Goal: Information Seeking & Learning: Learn about a topic

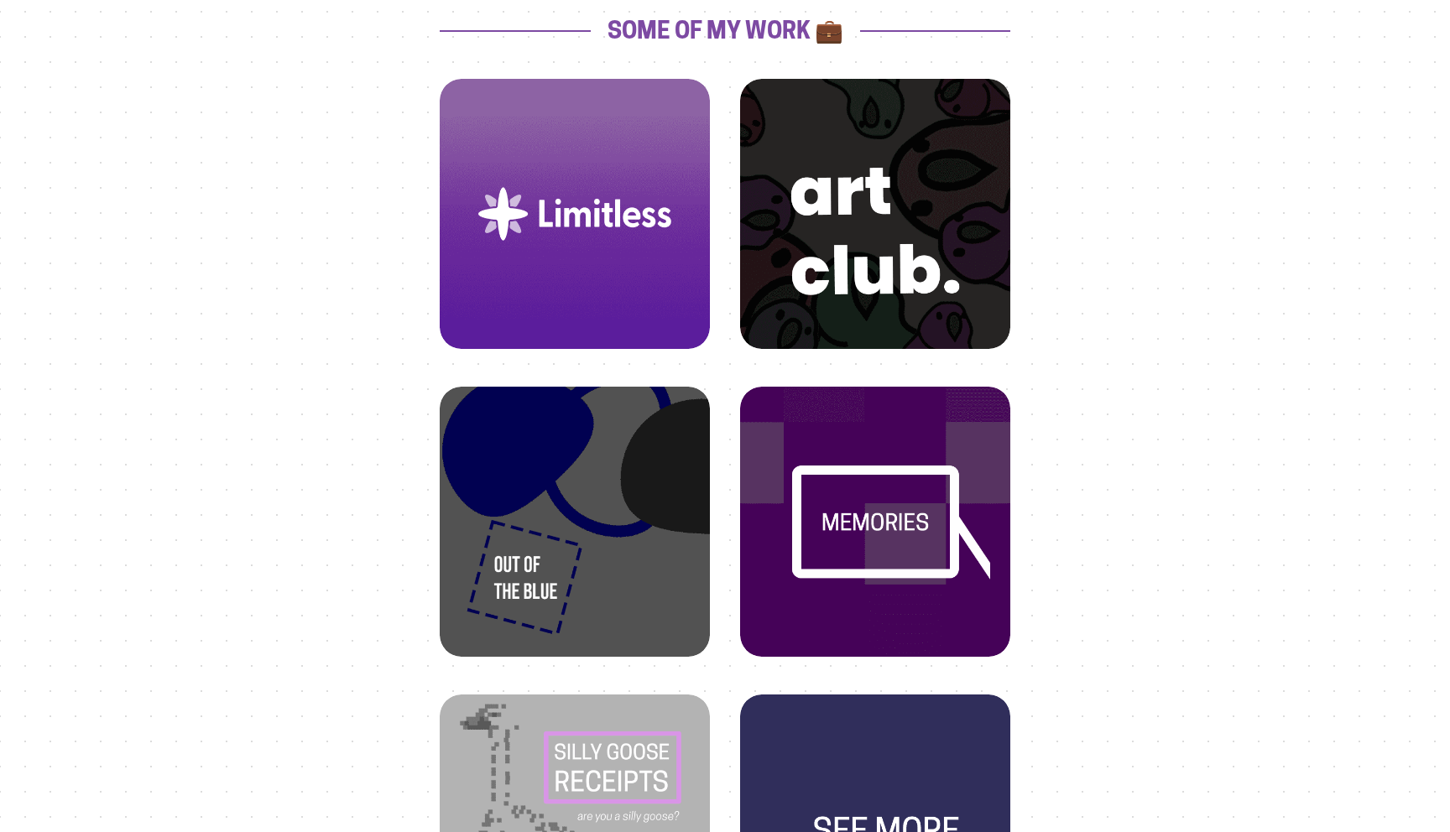
scroll to position [698, 0]
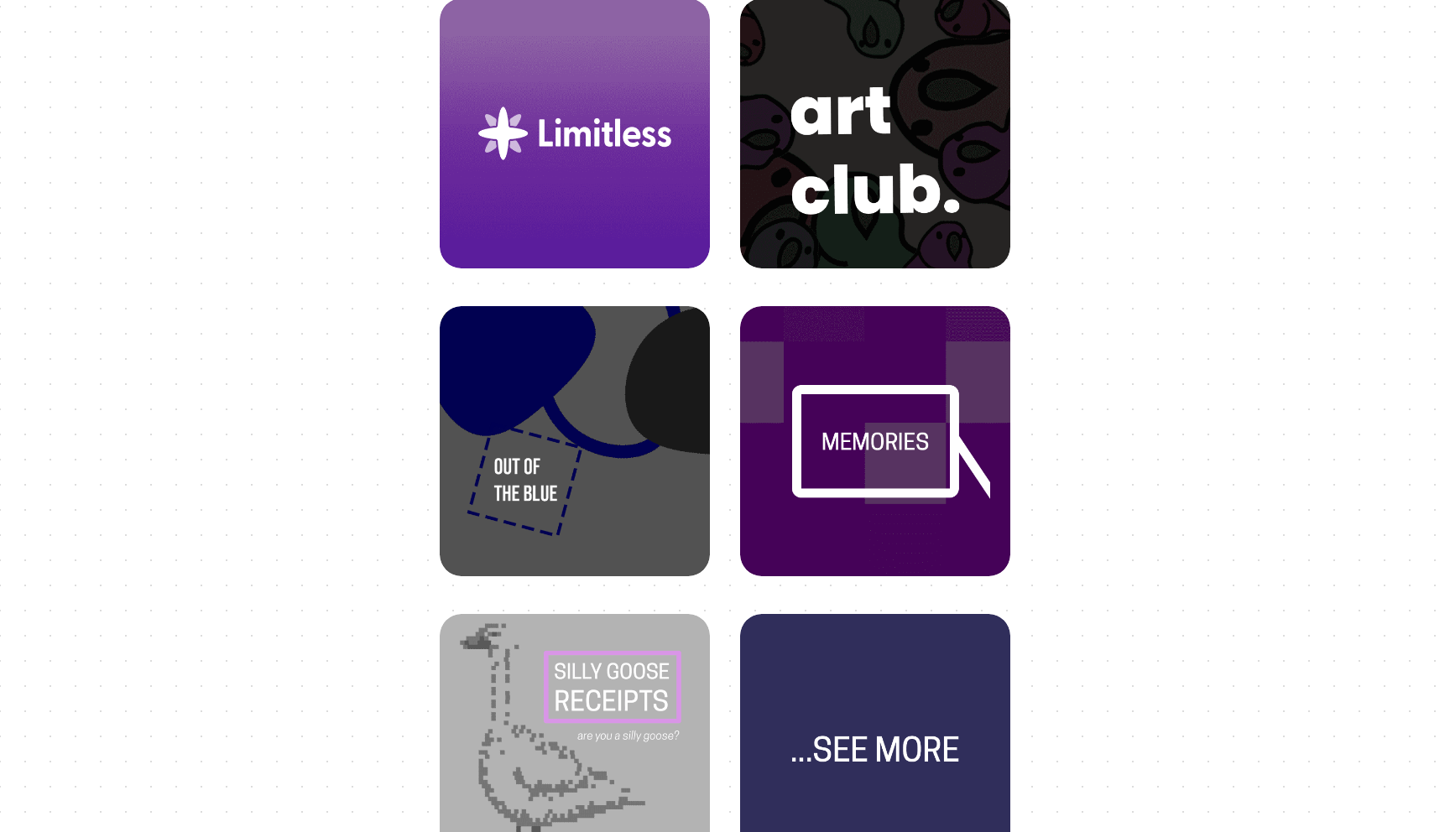
click at [532, 409] on img at bounding box center [575, 424] width 230 height 230
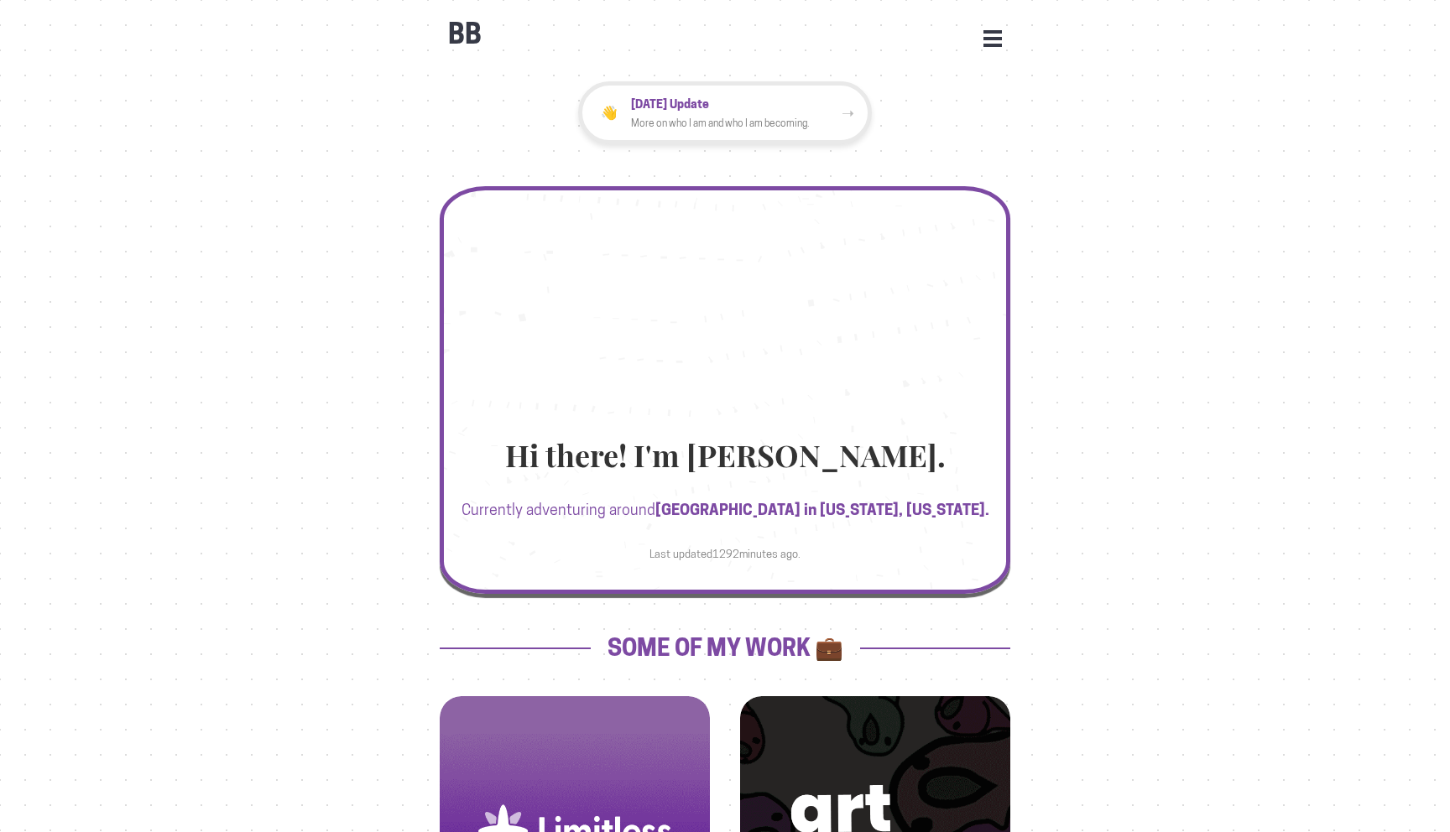
scroll to position [698, 0]
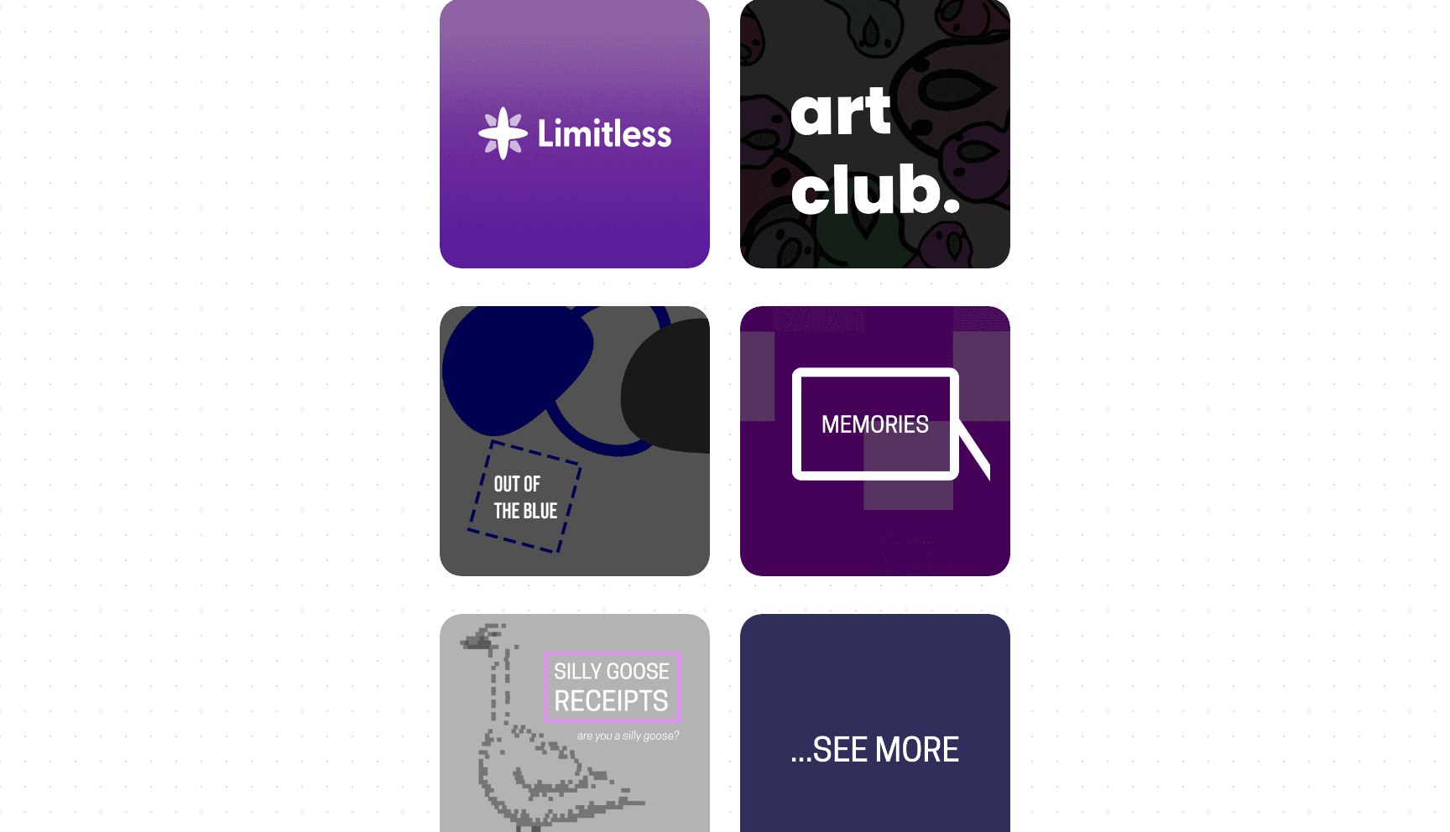
click at [850, 426] on img at bounding box center [875, 424] width 230 height 230
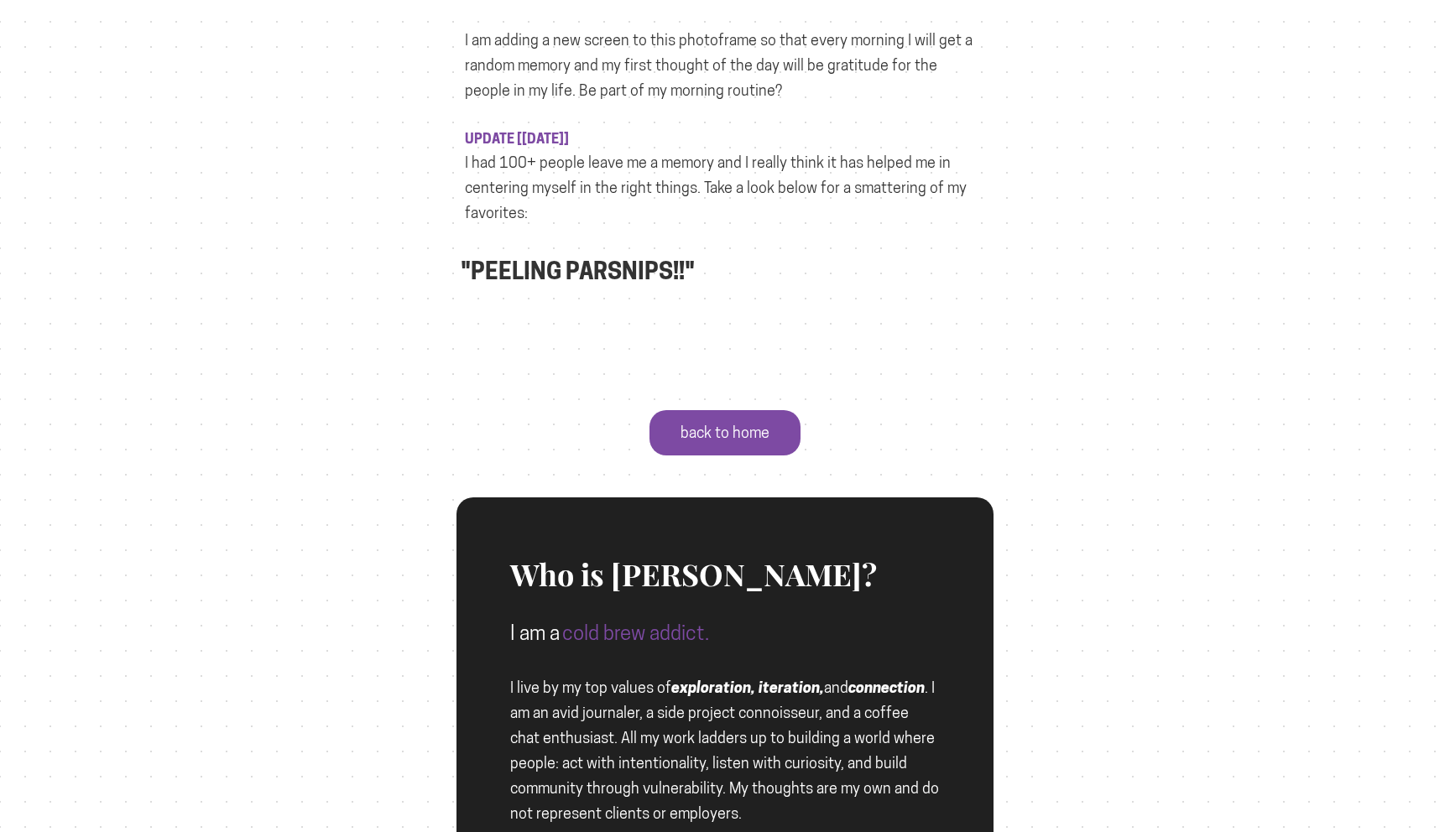
scroll to position [1108, 0]
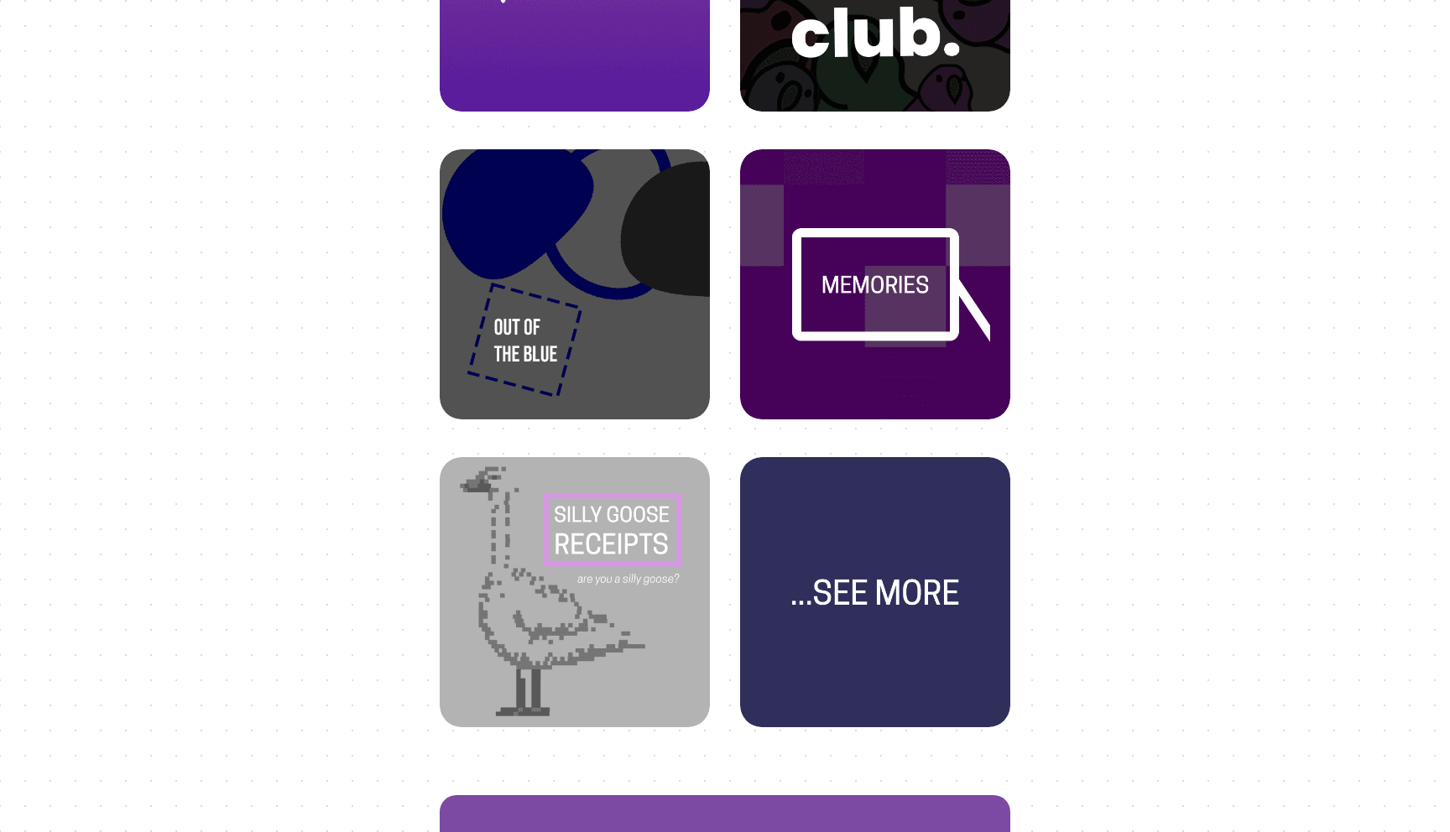
scroll to position [857, 0]
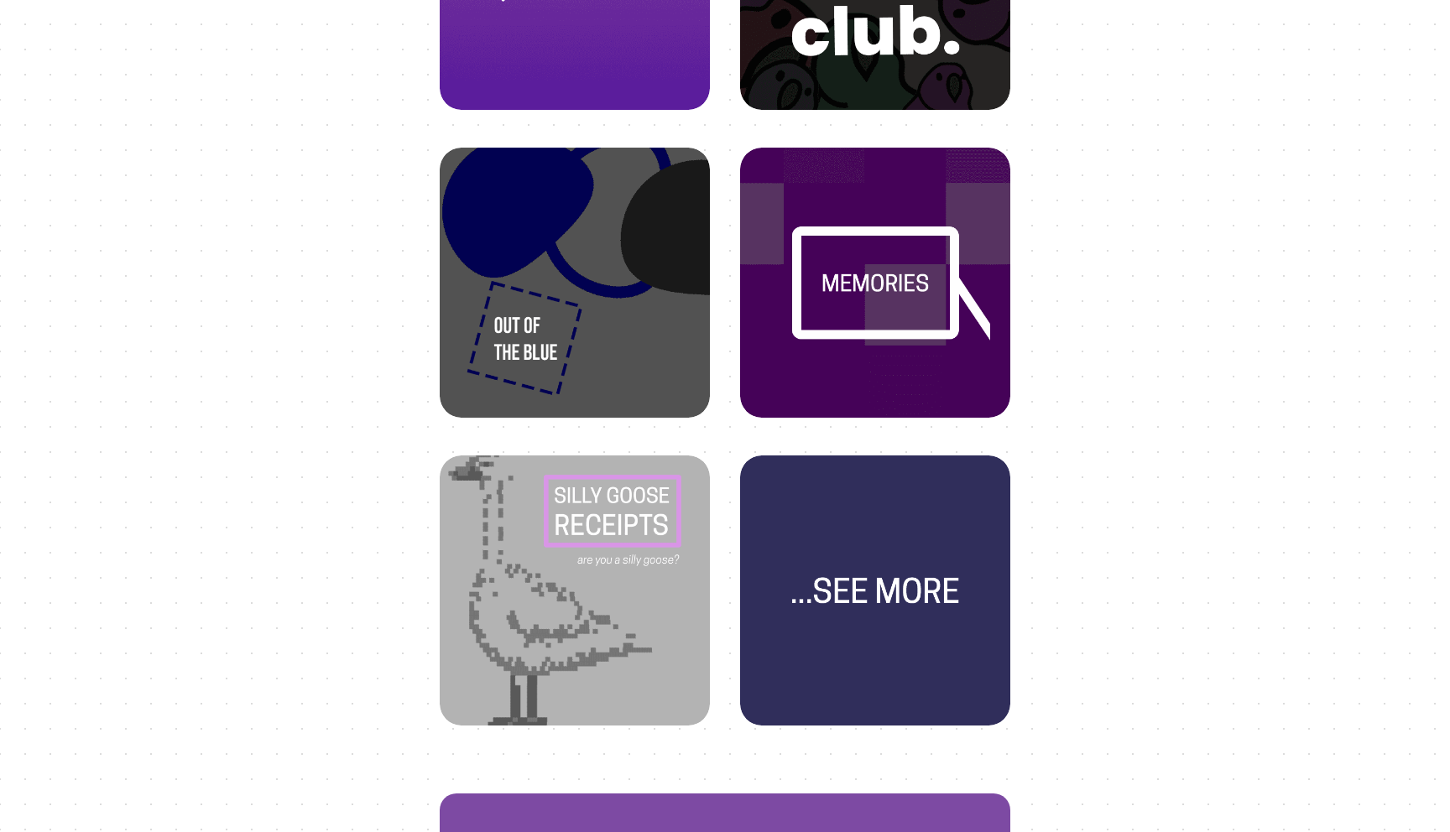
click at [576, 541] on img at bounding box center [575, 573] width 230 height 230
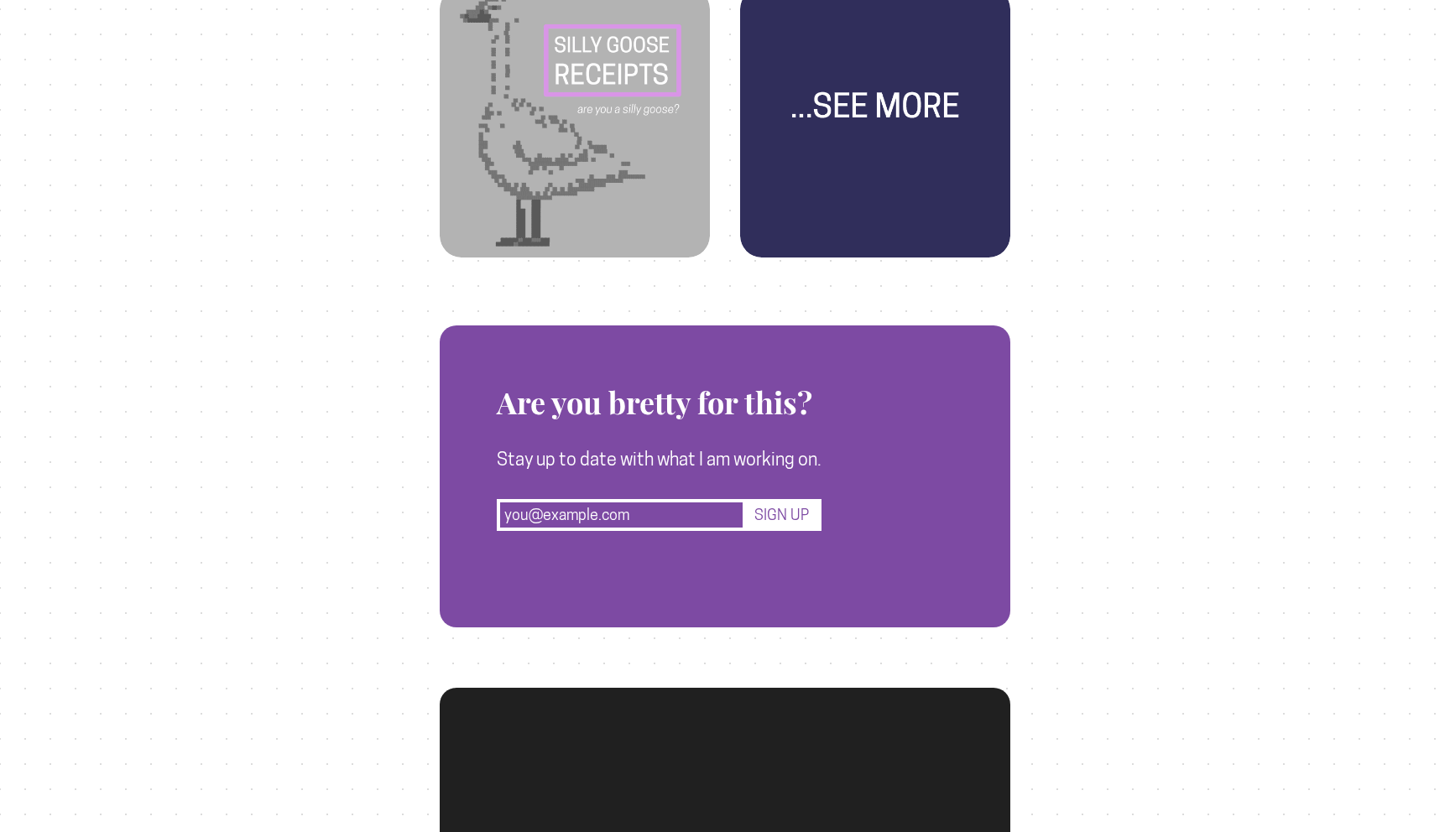
scroll to position [1612, 0]
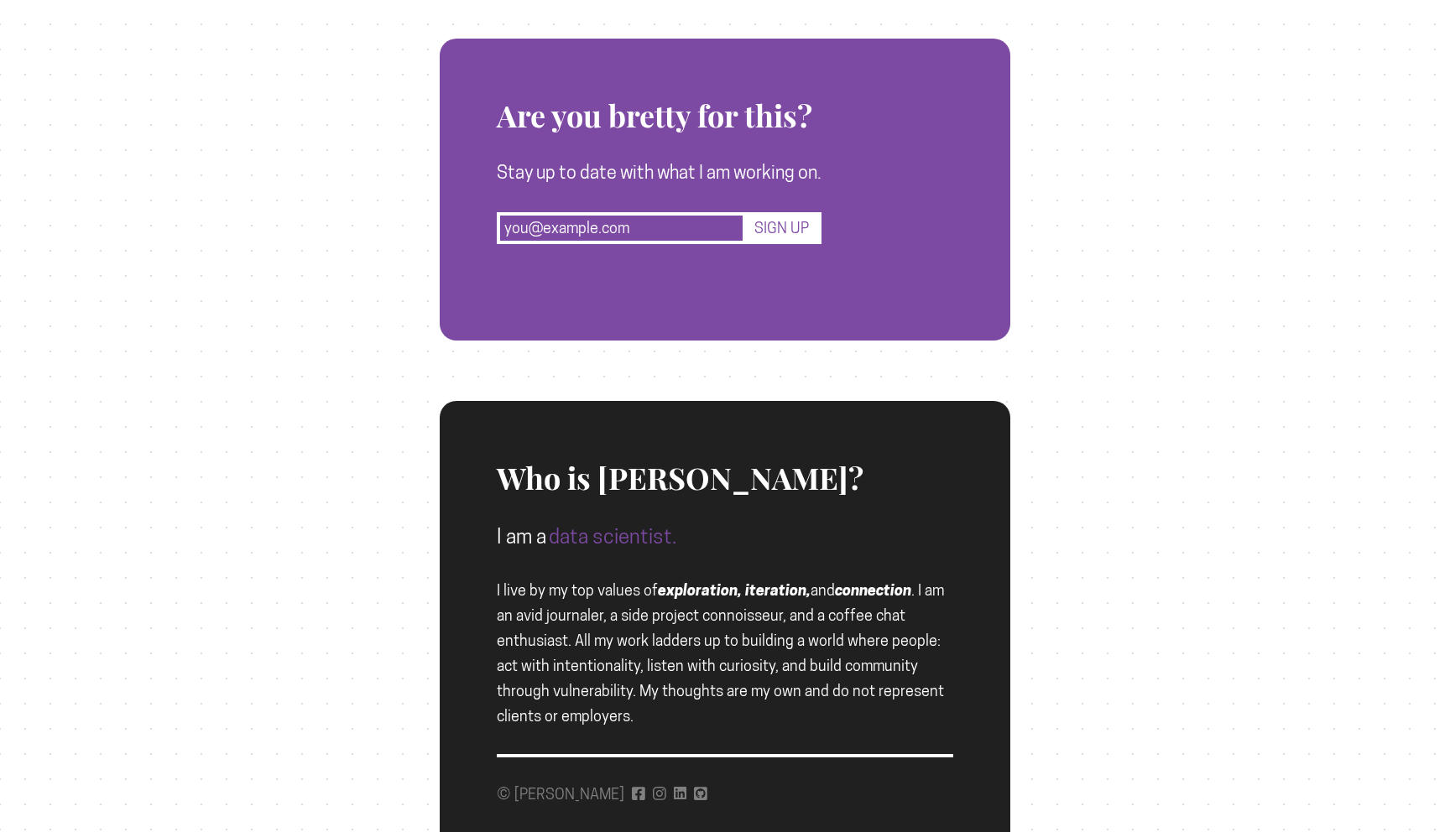
click at [582, 718] on div "Who is Brett? I am a data scientist. I live by my top values of exploration, it…" at bounding box center [725, 565] width 456 height 328
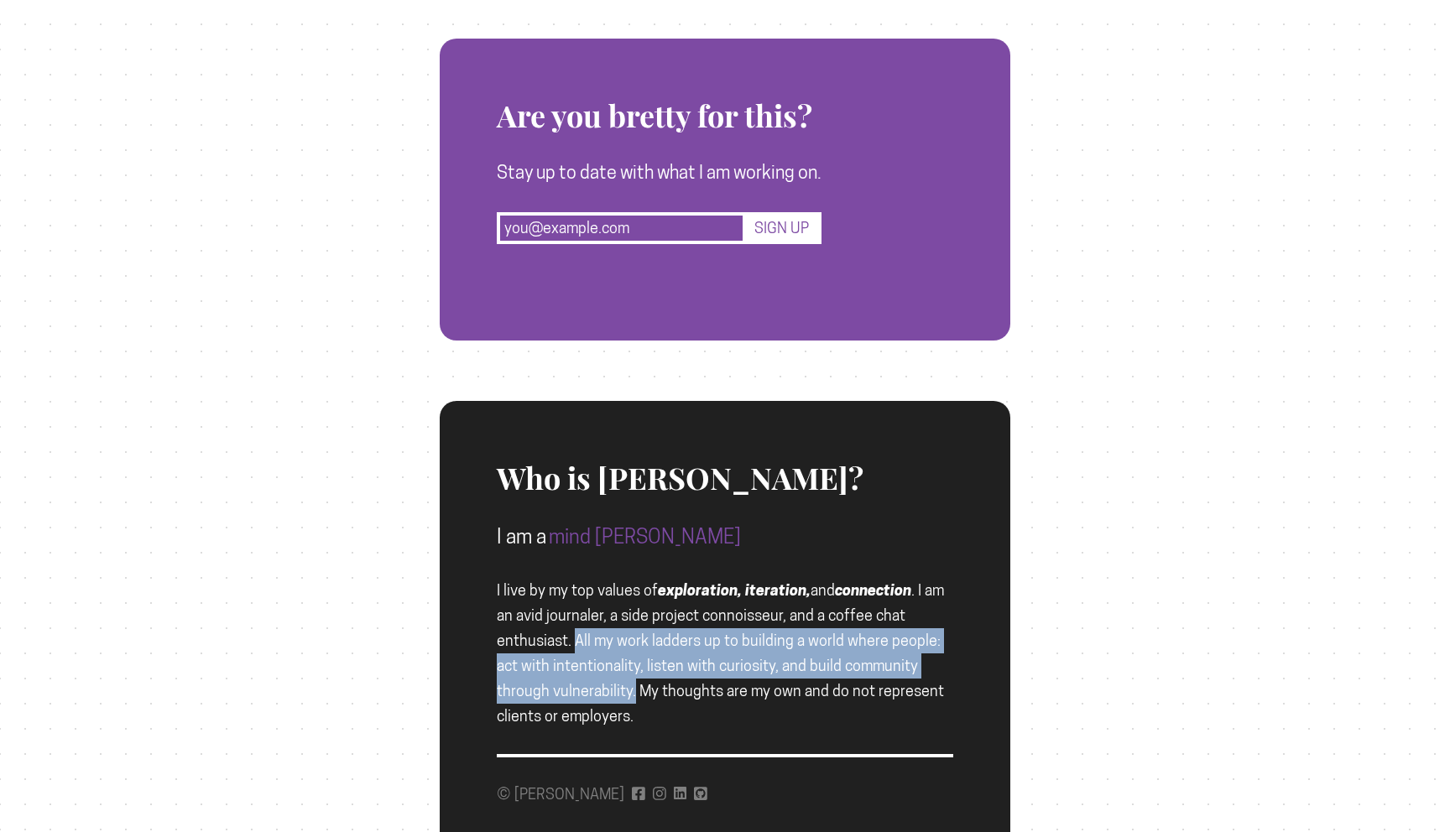
drag, startPoint x: 577, startPoint y: 690, endPoint x: 573, endPoint y: 638, distance: 52.2
click at [573, 638] on span "I live by my top values of exploration, iteration, and connection . I am an avi…" at bounding box center [720, 652] width 447 height 143
copy span "All my work ladders up to building a world where people: act with intentionalit…"
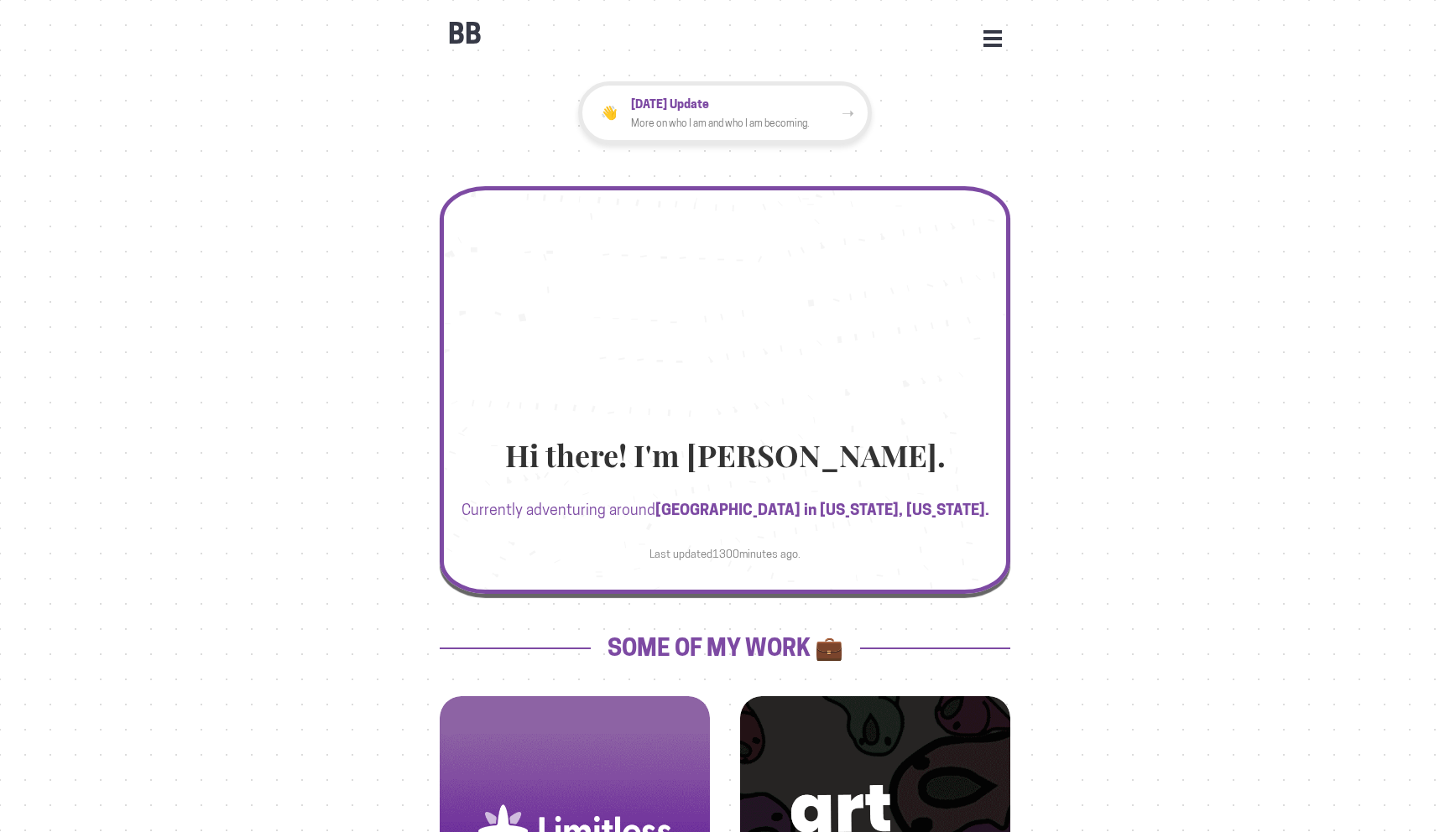
scroll to position [1612, 0]
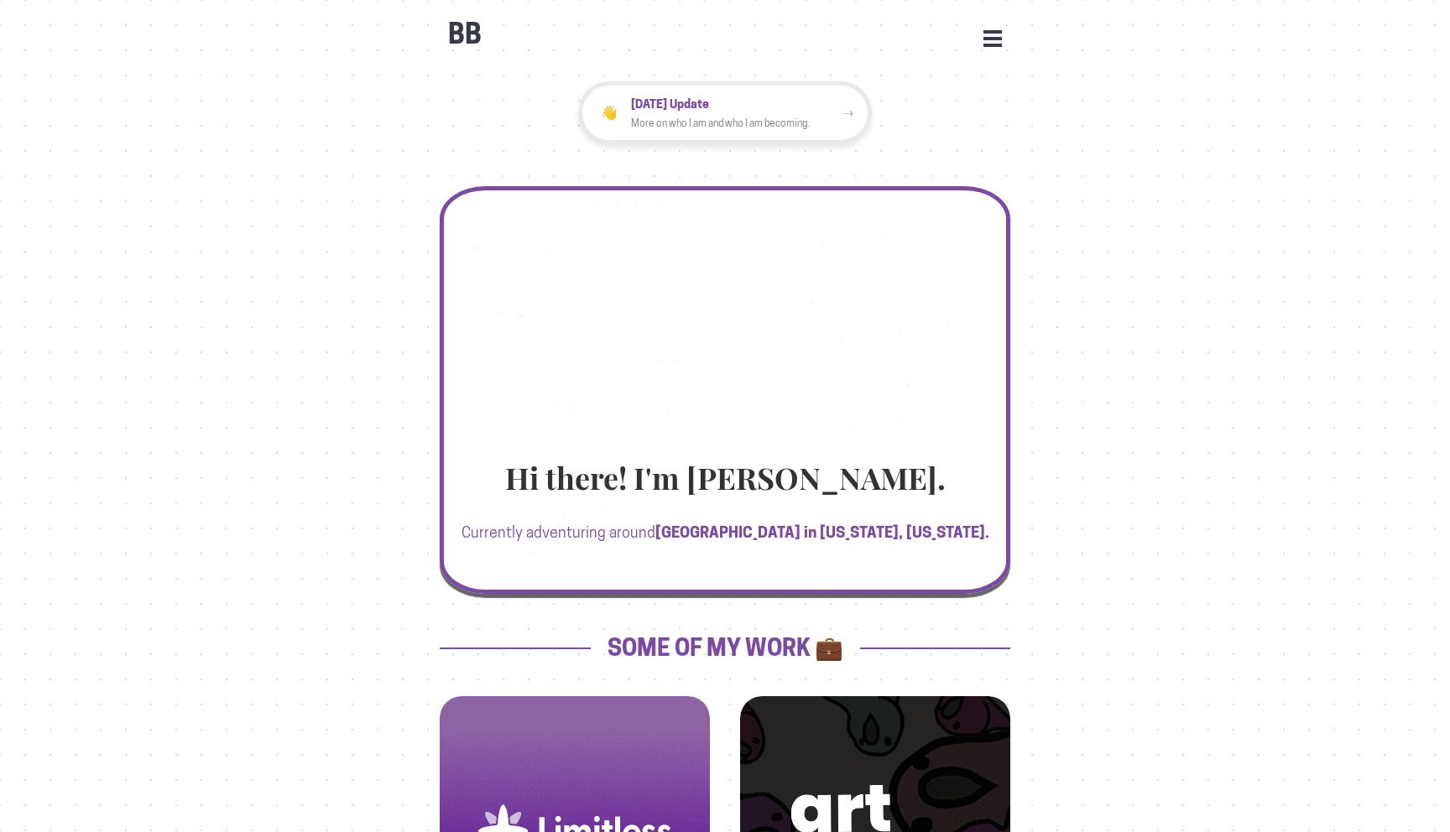
scroll to position [1612, 0]
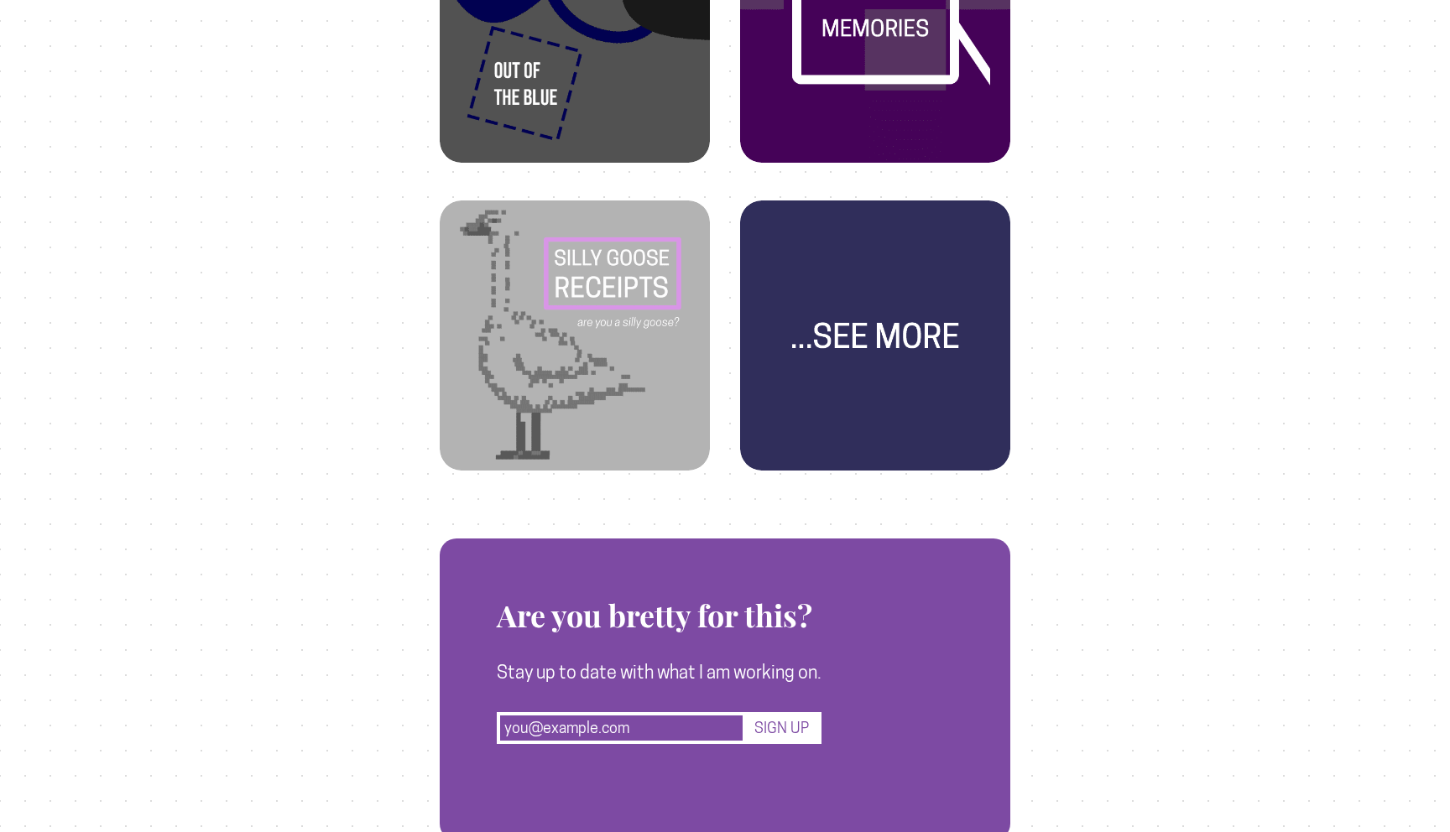
scroll to position [1103, 0]
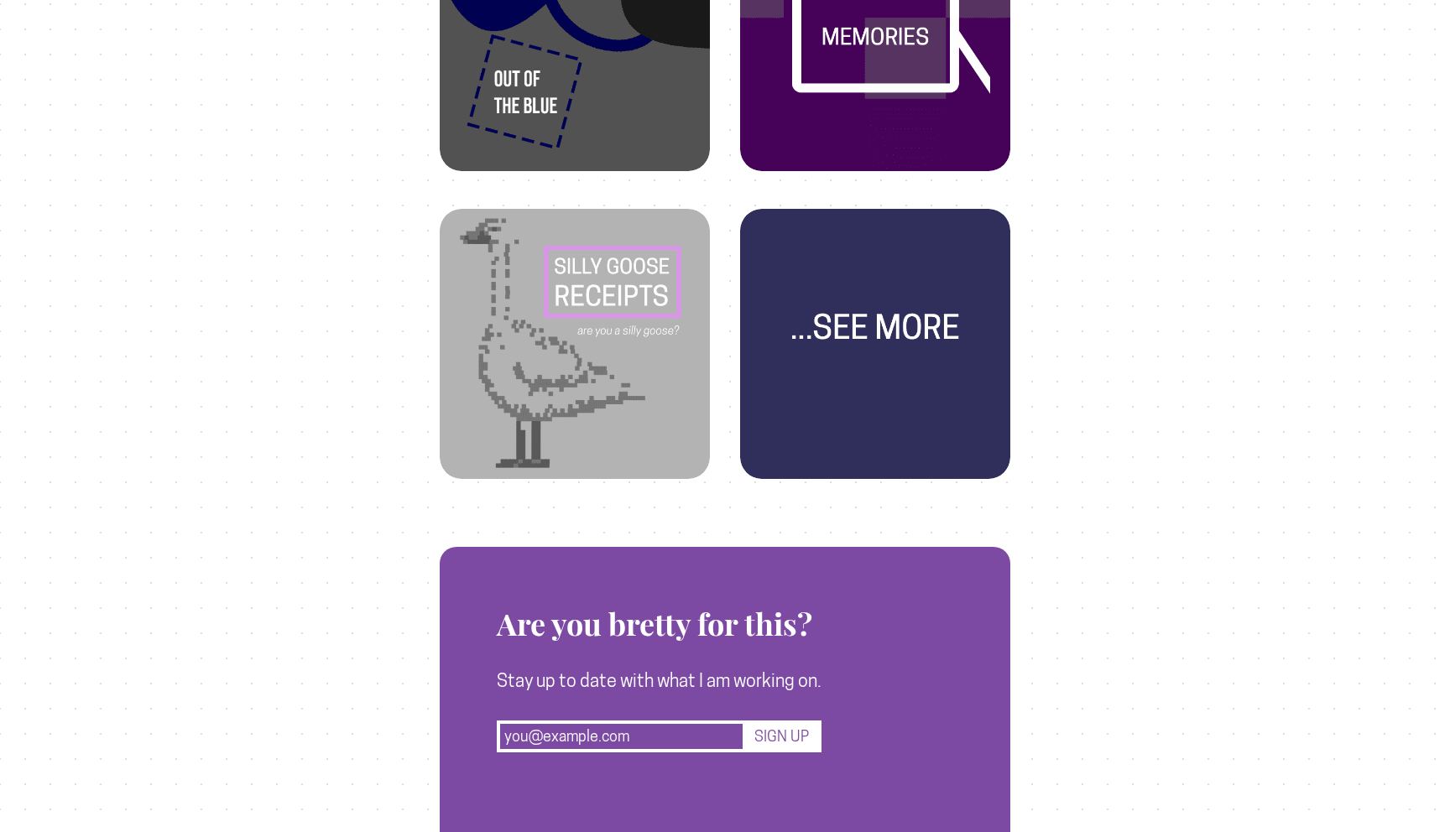
click at [893, 344] on img at bounding box center [875, 326] width 230 height 230
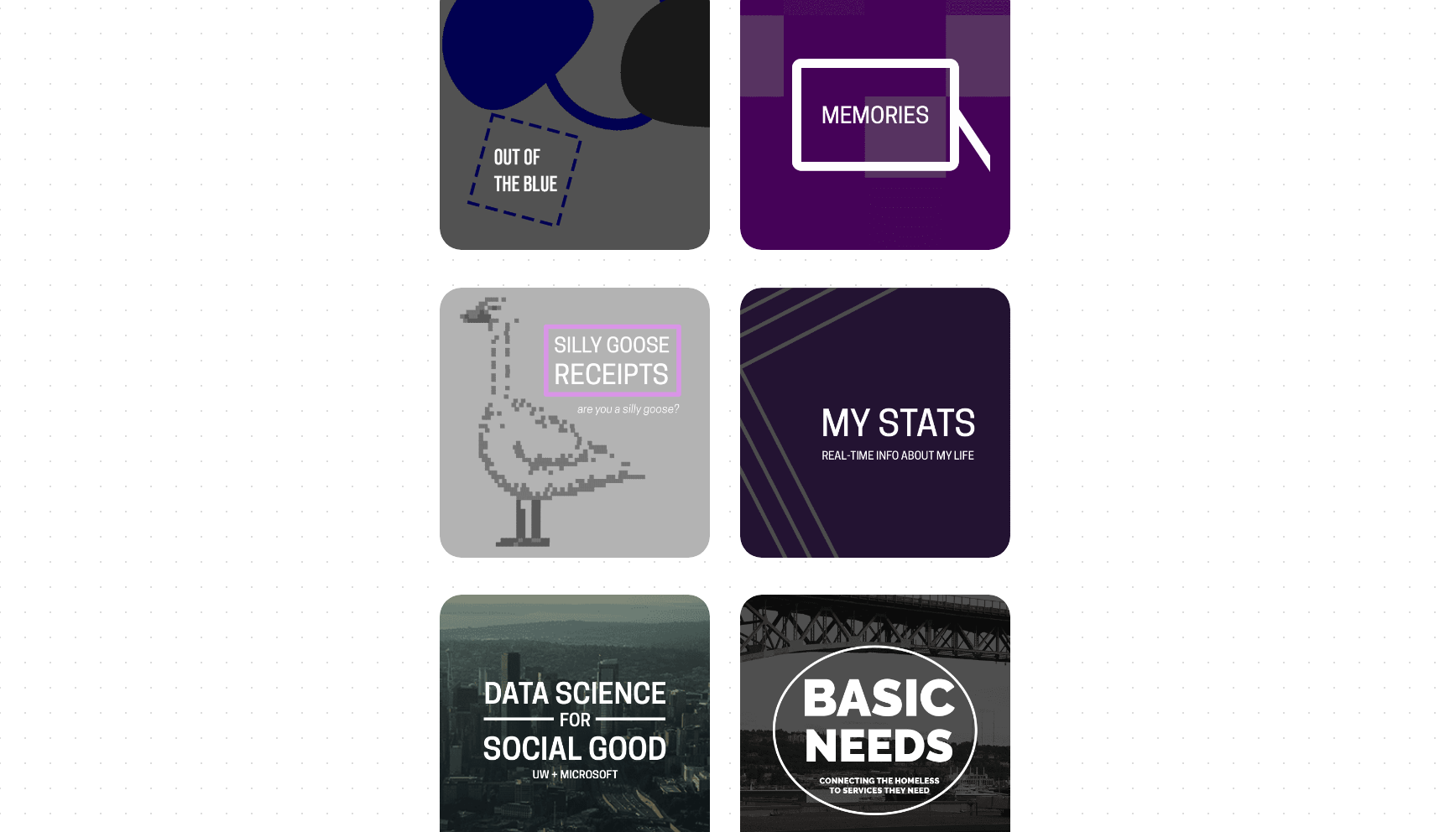
scroll to position [617, 0]
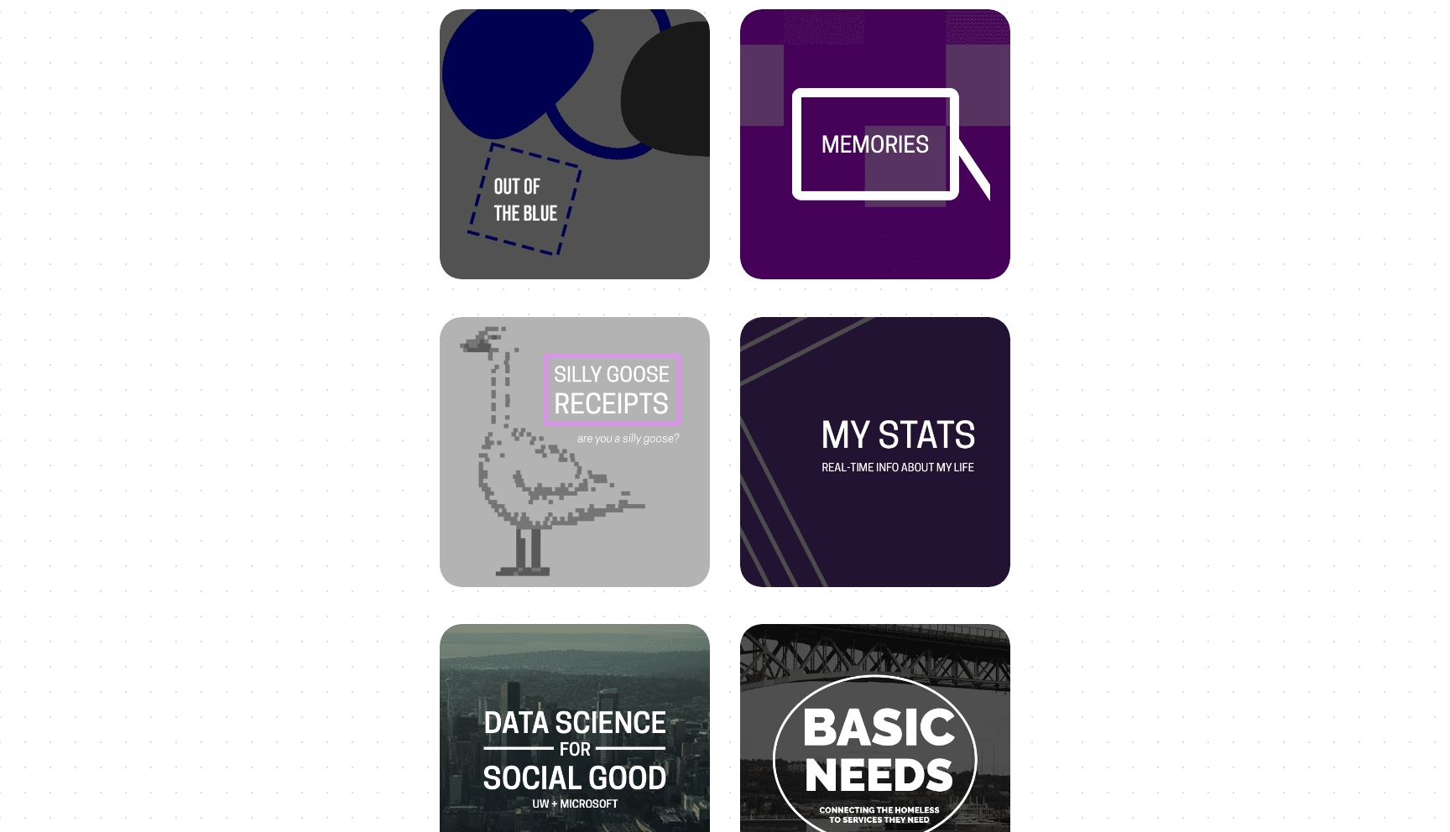
click at [898, 439] on img at bounding box center [875, 435] width 230 height 230
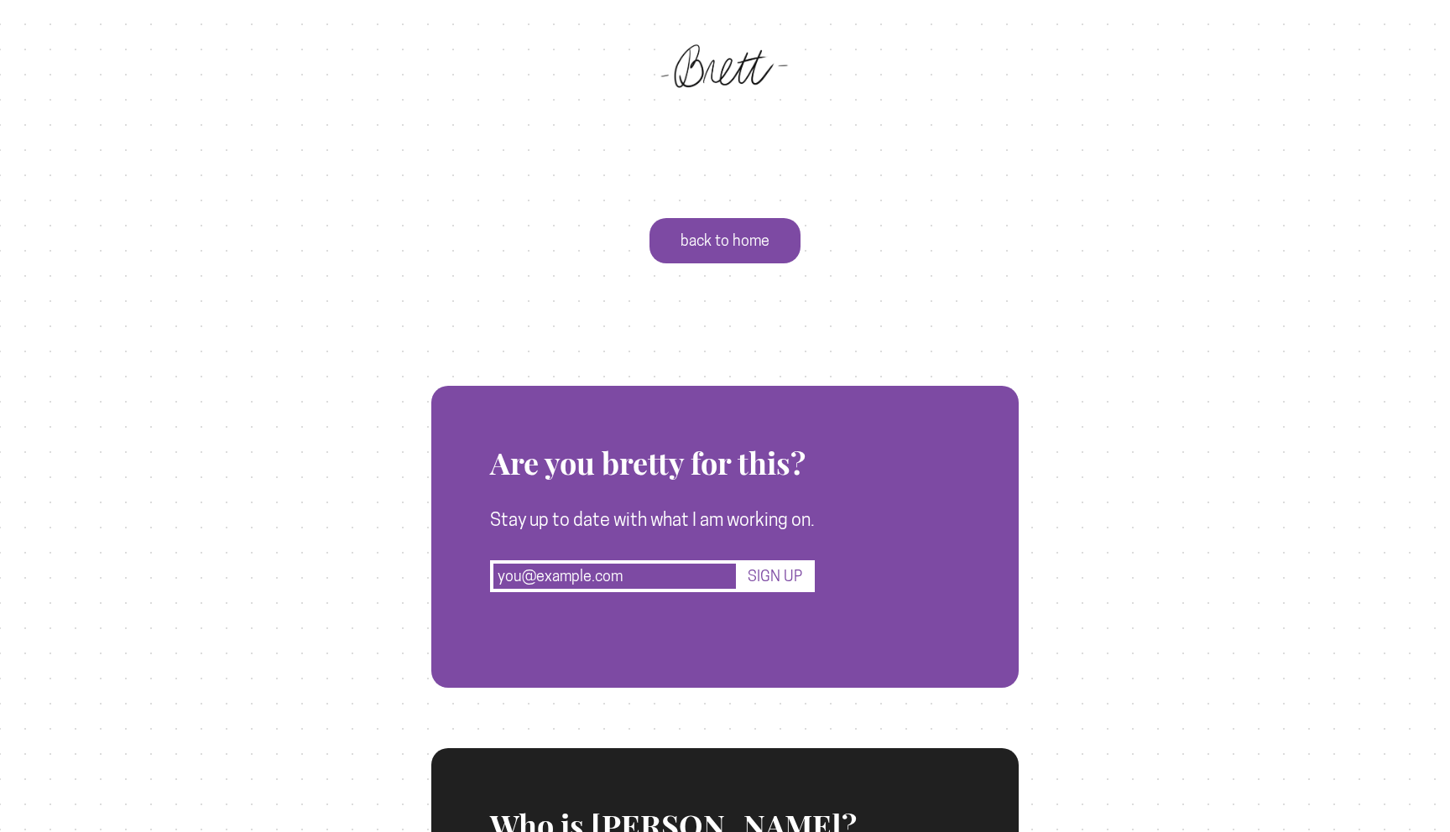
scroll to position [6094, 0]
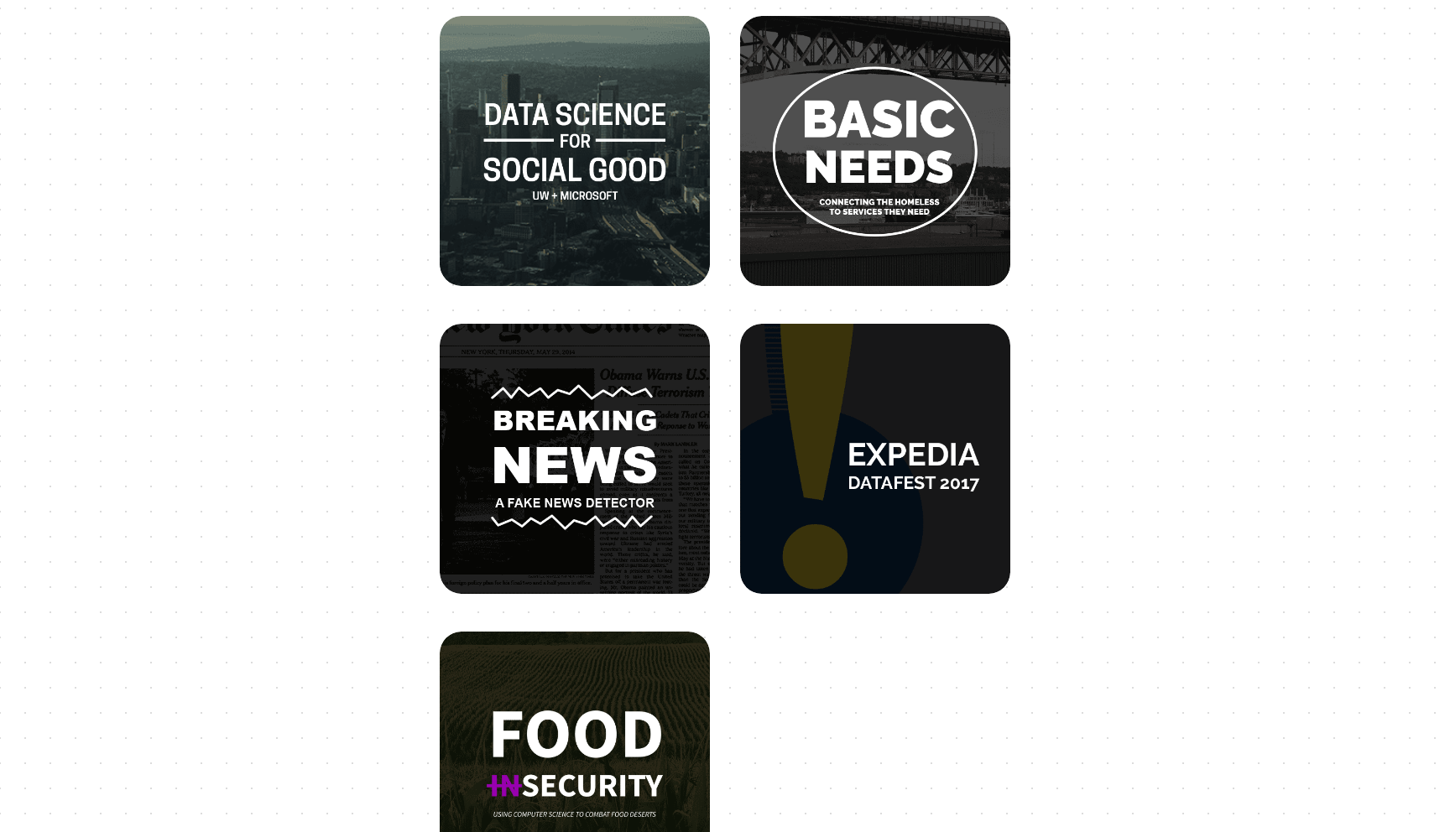
scroll to position [1176, 0]
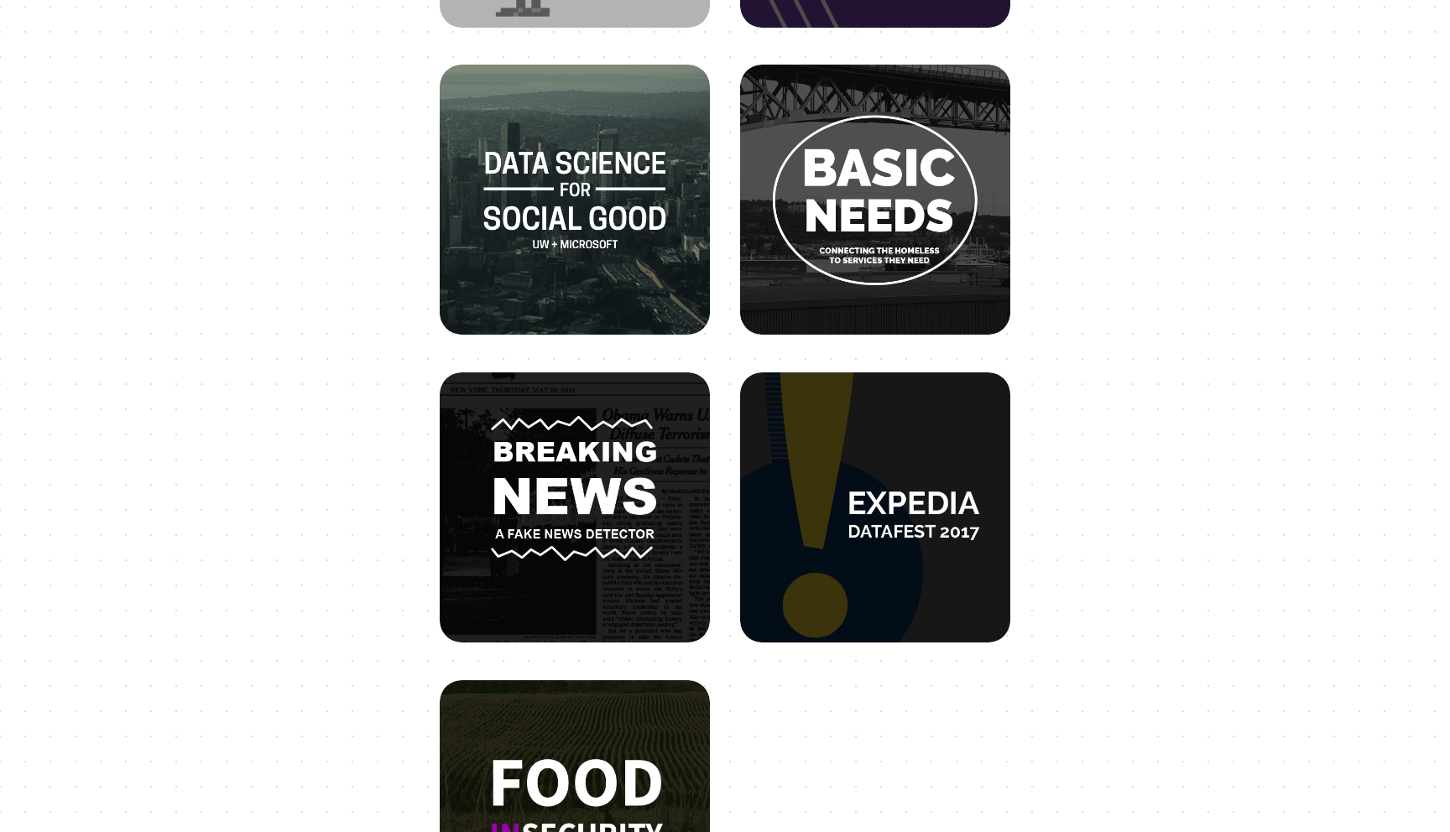
click at [582, 486] on img at bounding box center [575, 491] width 230 height 230
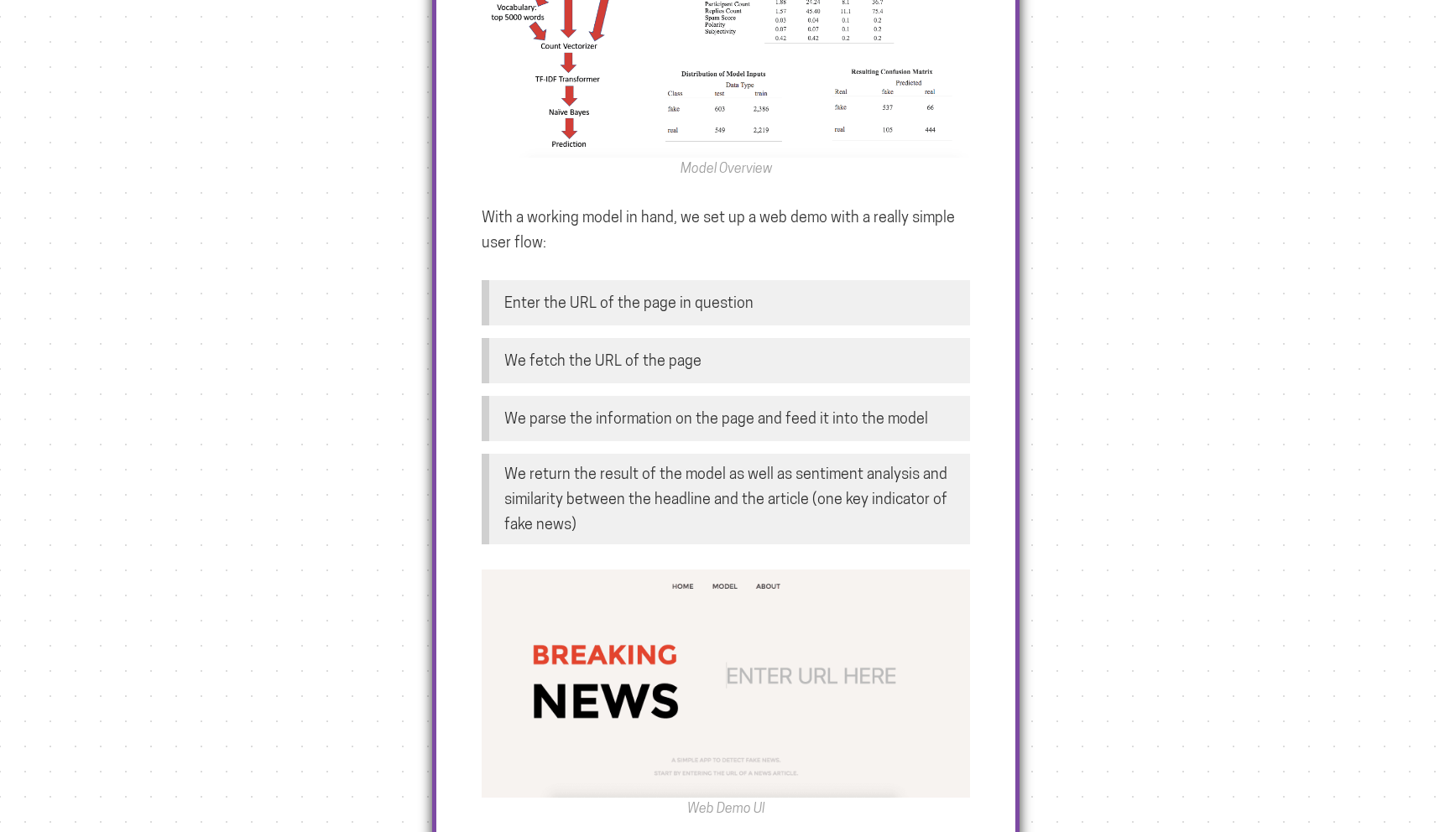
scroll to position [1553, 0]
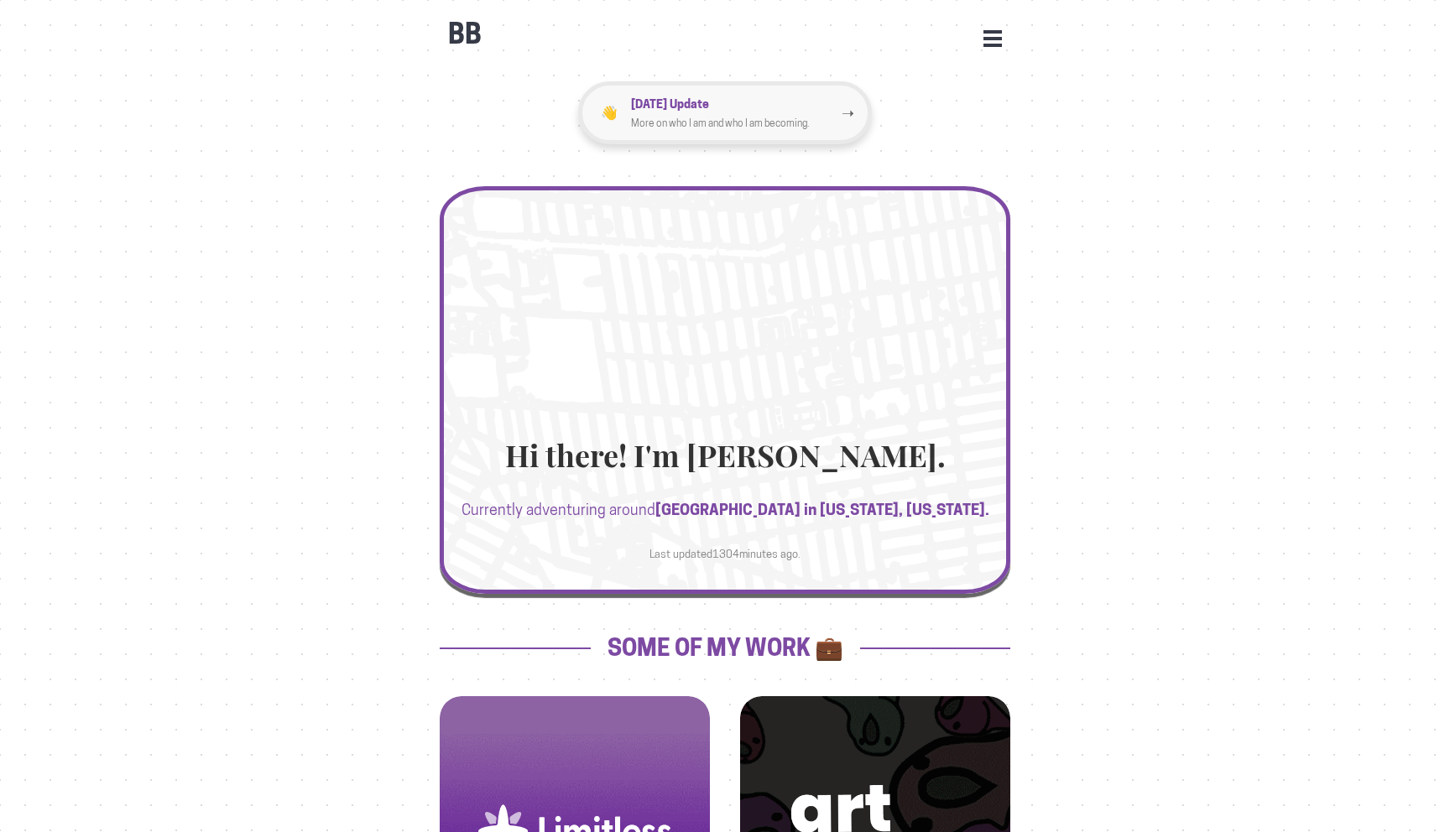
click at [756, 122] on p "More on who I am and who I am becoming." at bounding box center [736, 123] width 211 height 17
